Goal: Information Seeking & Learning: Learn about a topic

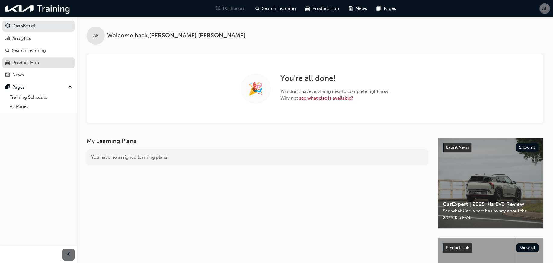
click at [28, 64] on div "Product Hub" at bounding box center [25, 62] width 27 height 7
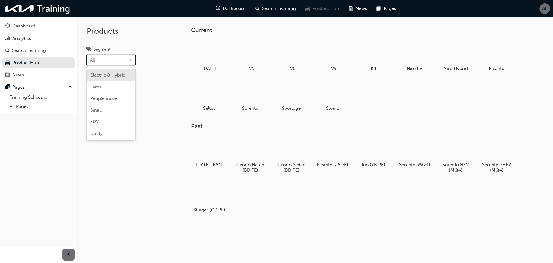
click at [118, 58] on div "All" at bounding box center [106, 60] width 39 height 11
click at [91, 58] on input "Segment option Electric & Hybrid focused, 1 of 6. 6 results available. Use Up a…" at bounding box center [90, 59] width 1 height 5
click at [108, 132] on div "Utility" at bounding box center [111, 134] width 49 height 12
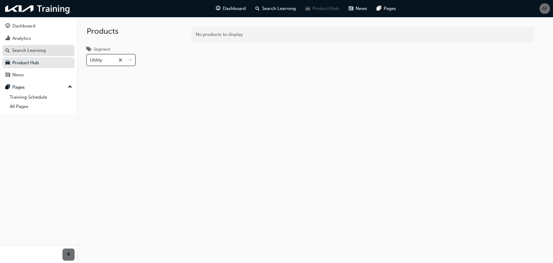
click at [21, 53] on div "Search Learning" at bounding box center [29, 50] width 34 height 7
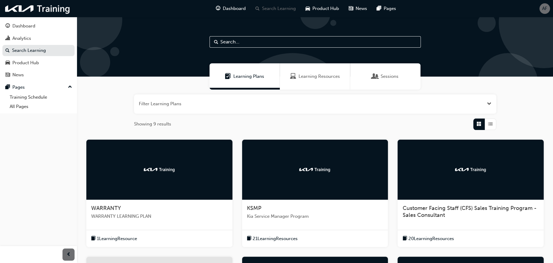
click at [256, 46] on input "text" at bounding box center [315, 41] width 211 height 11
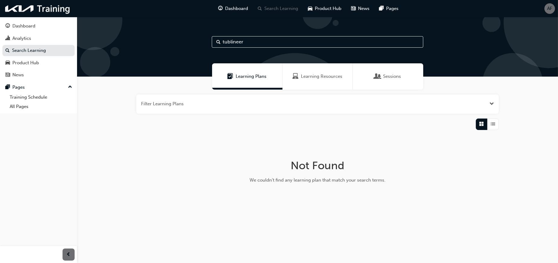
click at [241, 44] on input "tublineer" at bounding box center [317, 41] width 211 height 11
type input "tubliner"
